Goal: Navigation & Orientation: Go to known website

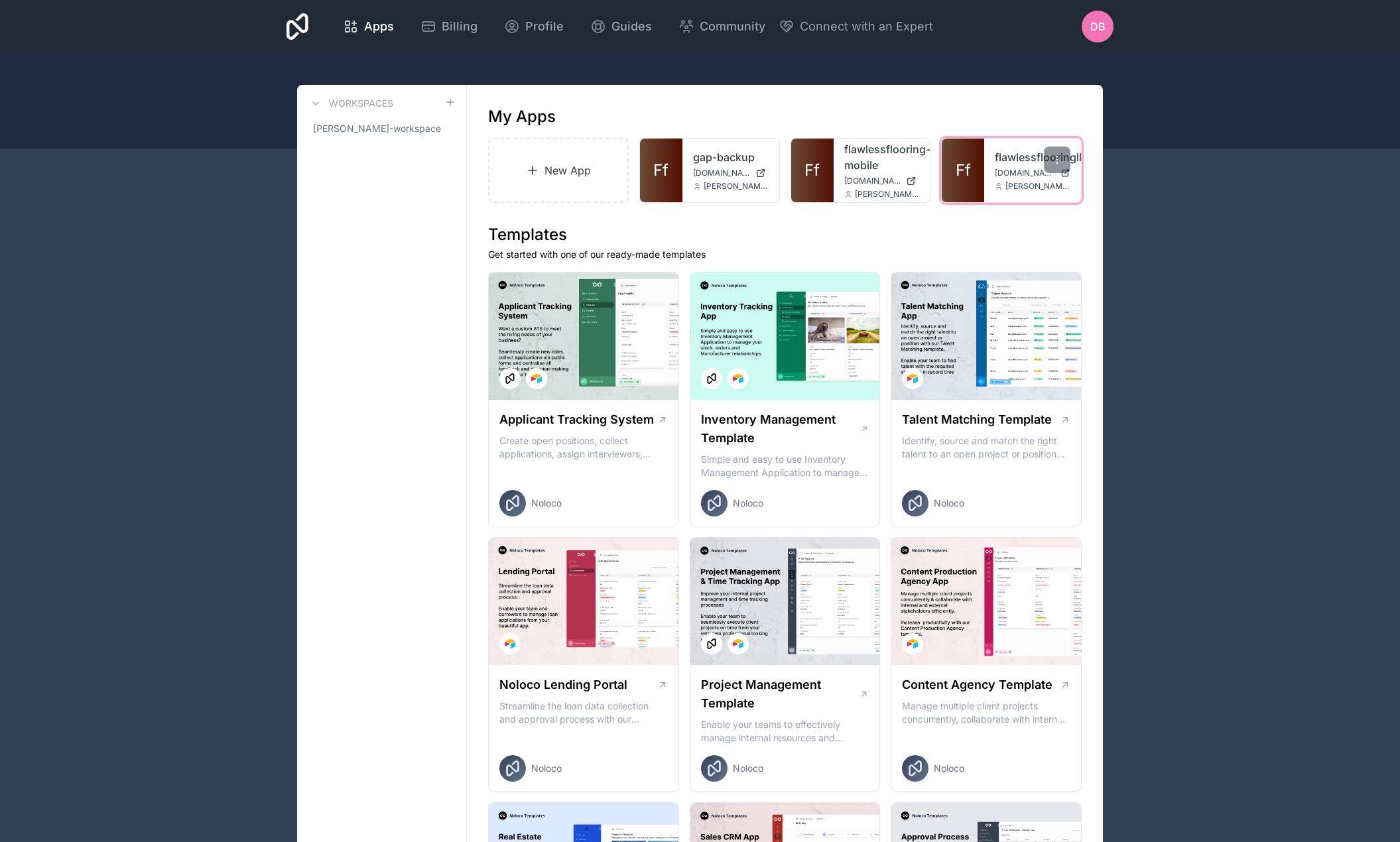
click at [1019, 175] on span "[DOMAIN_NAME]" at bounding box center [1025, 173] width 60 height 10
click at [1068, 156] on div at bounding box center [1057, 160] width 27 height 27
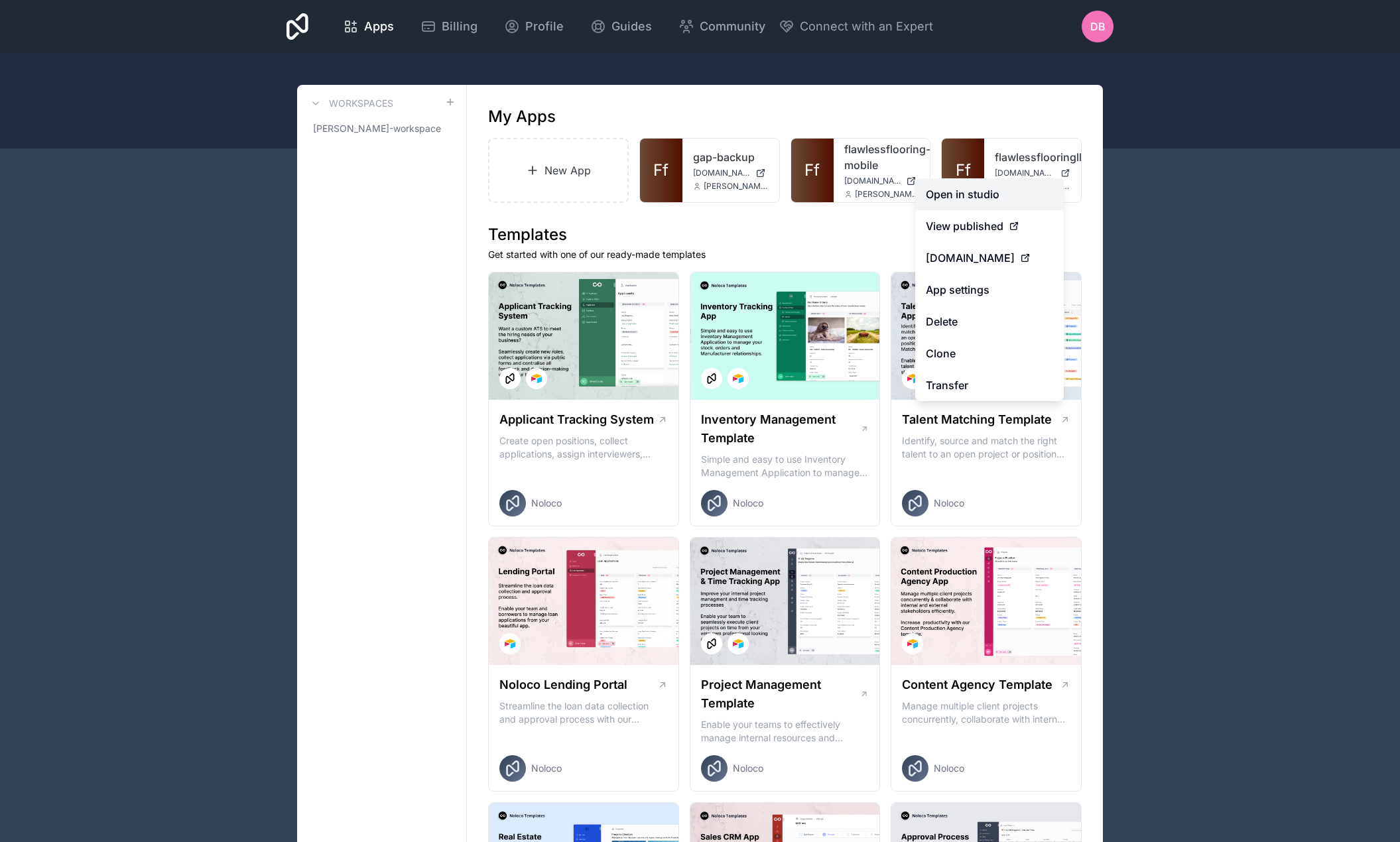
click at [965, 189] on link "Open in studio" at bounding box center [989, 194] width 149 height 31
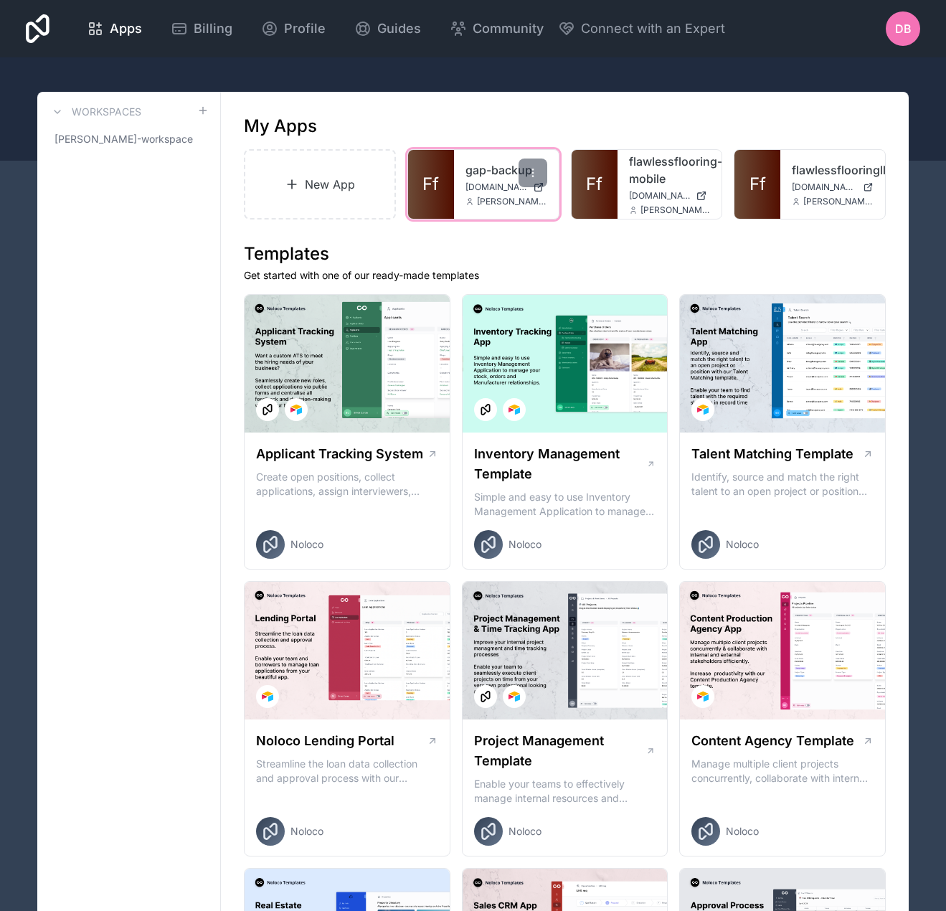
click at [486, 191] on span "[DOMAIN_NAME]" at bounding box center [497, 187] width 62 height 11
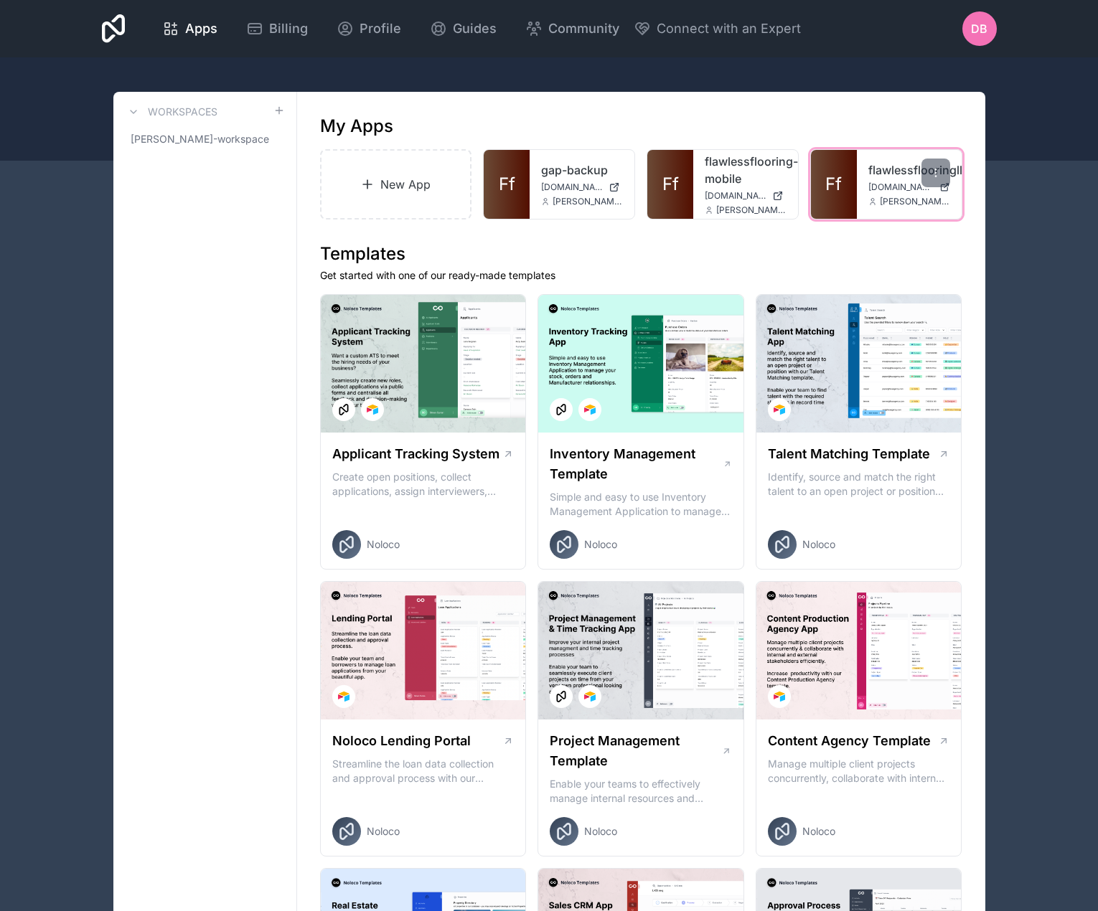
click at [872, 192] on span "[DOMAIN_NAME]" at bounding box center [900, 187] width 65 height 11
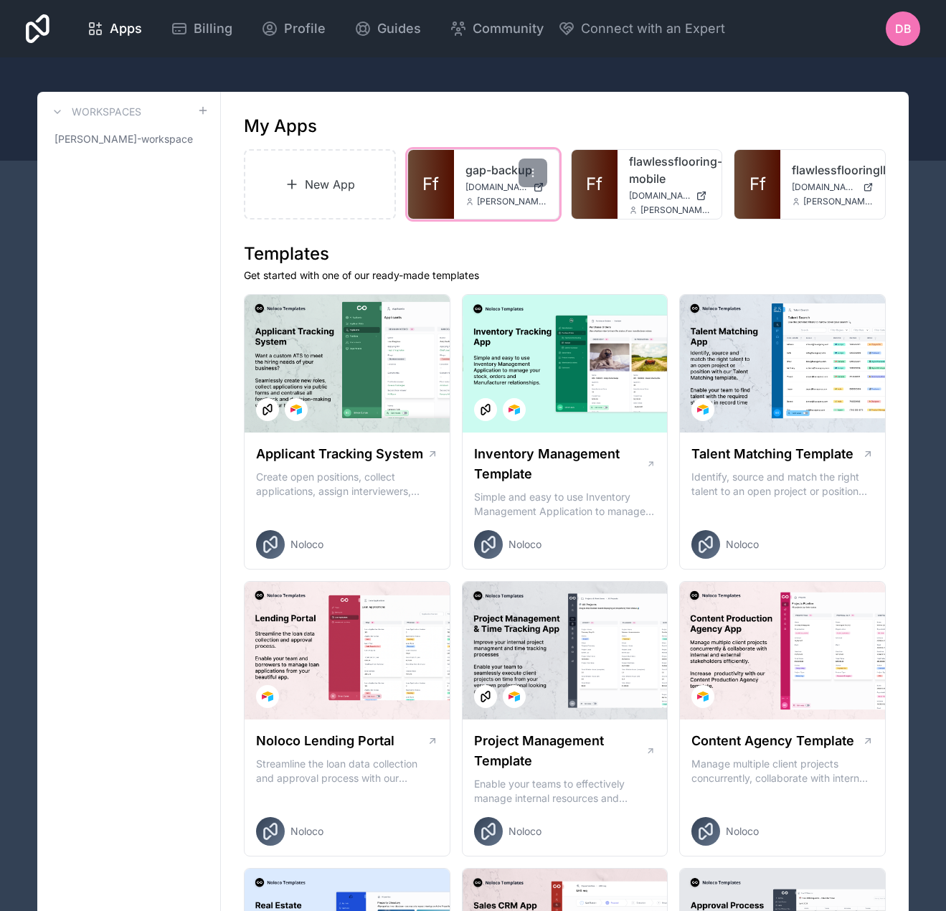
click at [435, 175] on span "Ff" at bounding box center [431, 184] width 17 height 23
